Goal: Communication & Community: Answer question/provide support

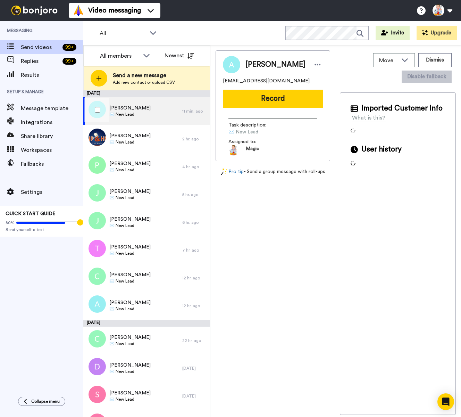
click at [146, 104] on div "[PERSON_NAME] ✉️ New Lead" at bounding box center [132, 111] width 99 height 28
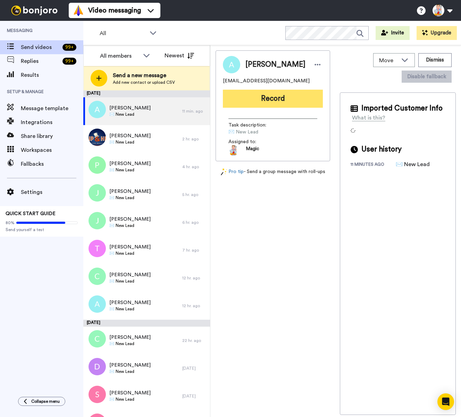
click at [263, 94] on button "Record" at bounding box center [273, 99] width 100 height 18
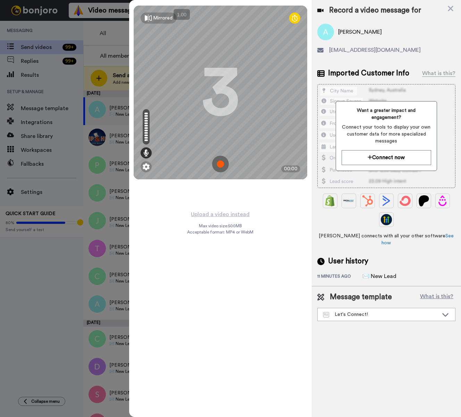
click at [219, 163] on img at bounding box center [220, 163] width 17 height 17
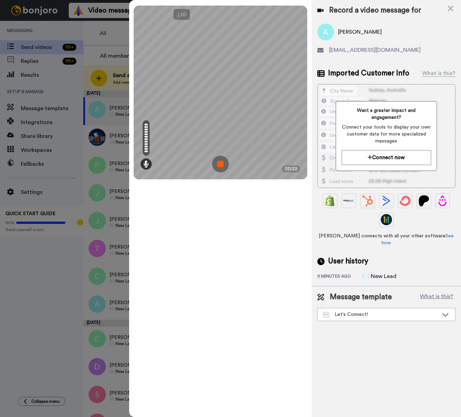
click at [219, 163] on img at bounding box center [220, 163] width 17 height 17
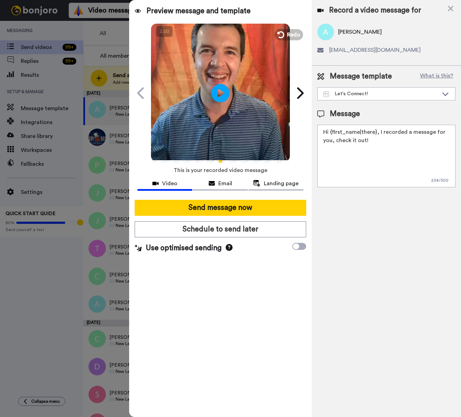
click at [222, 91] on icon "Play/Pause" at bounding box center [220, 92] width 18 height 33
click at [286, 36] on button "Redo" at bounding box center [288, 34] width 31 height 12
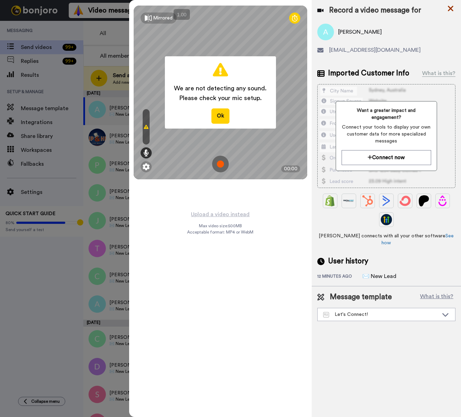
click at [452, 12] on icon at bounding box center [450, 8] width 7 height 9
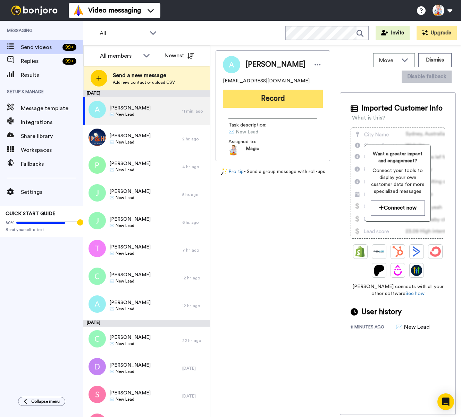
click at [255, 96] on button "Record" at bounding box center [273, 99] width 100 height 18
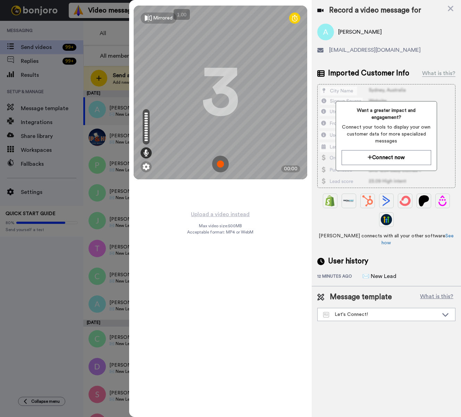
click at [219, 163] on img at bounding box center [220, 163] width 17 height 17
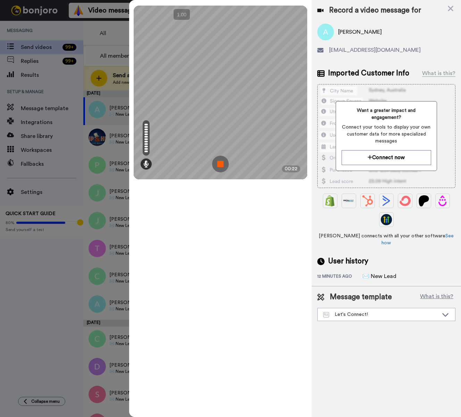
click at [219, 163] on img at bounding box center [220, 163] width 17 height 17
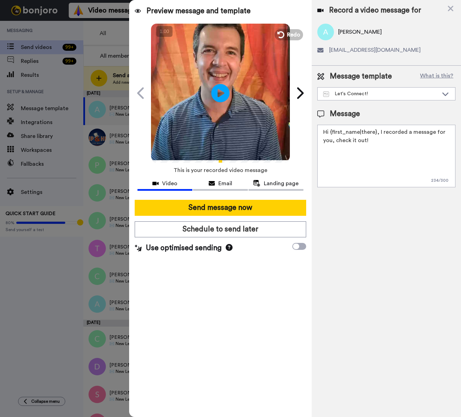
click at [220, 90] on icon "Play/Pause" at bounding box center [220, 92] width 18 height 33
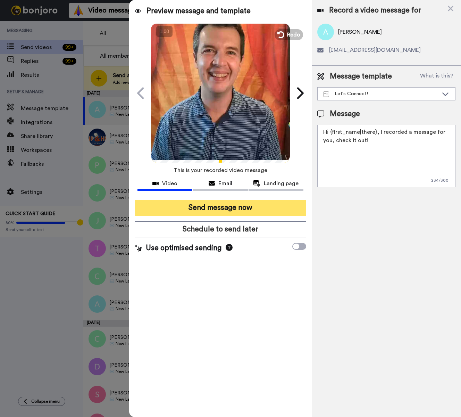
click at [266, 208] on button "Send message now" at bounding box center [220, 208] width 171 height 16
